Goal: Information Seeking & Learning: Learn about a topic

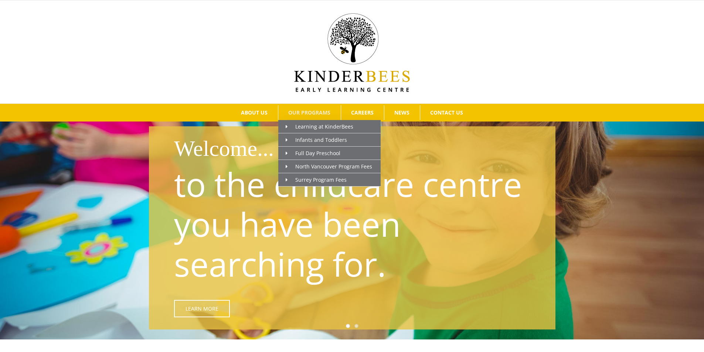
click at [300, 110] on span "OUR PROGRAMS" at bounding box center [309, 112] width 42 height 5
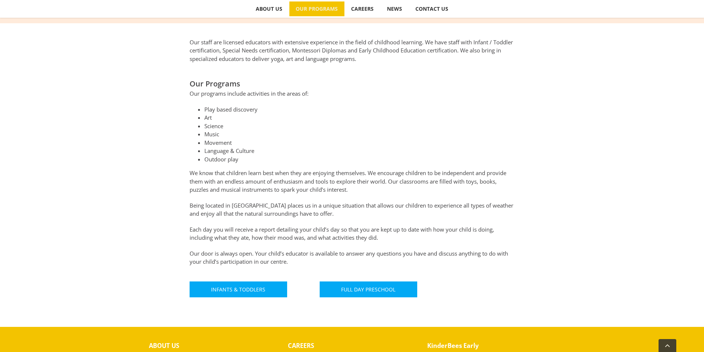
scroll to position [426, 0]
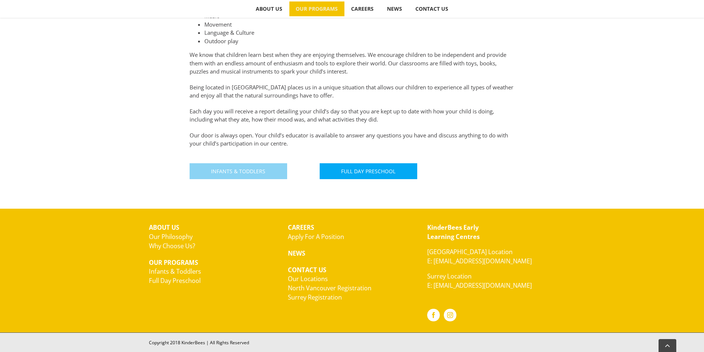
click at [236, 173] on span "Infants & Toddlers" at bounding box center [238, 171] width 54 height 6
